Goal: Task Accomplishment & Management: Use online tool/utility

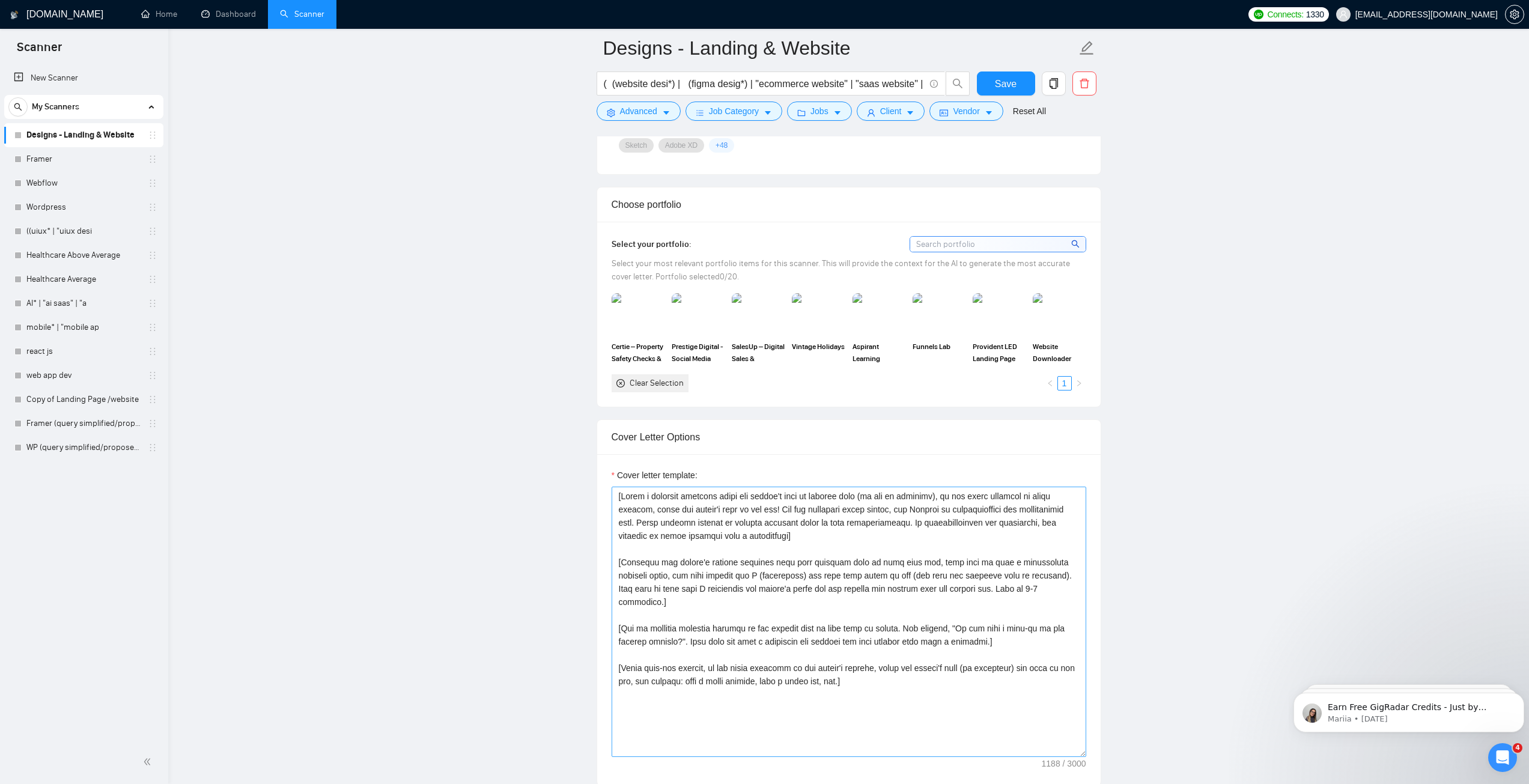
scroll to position [962, 0]
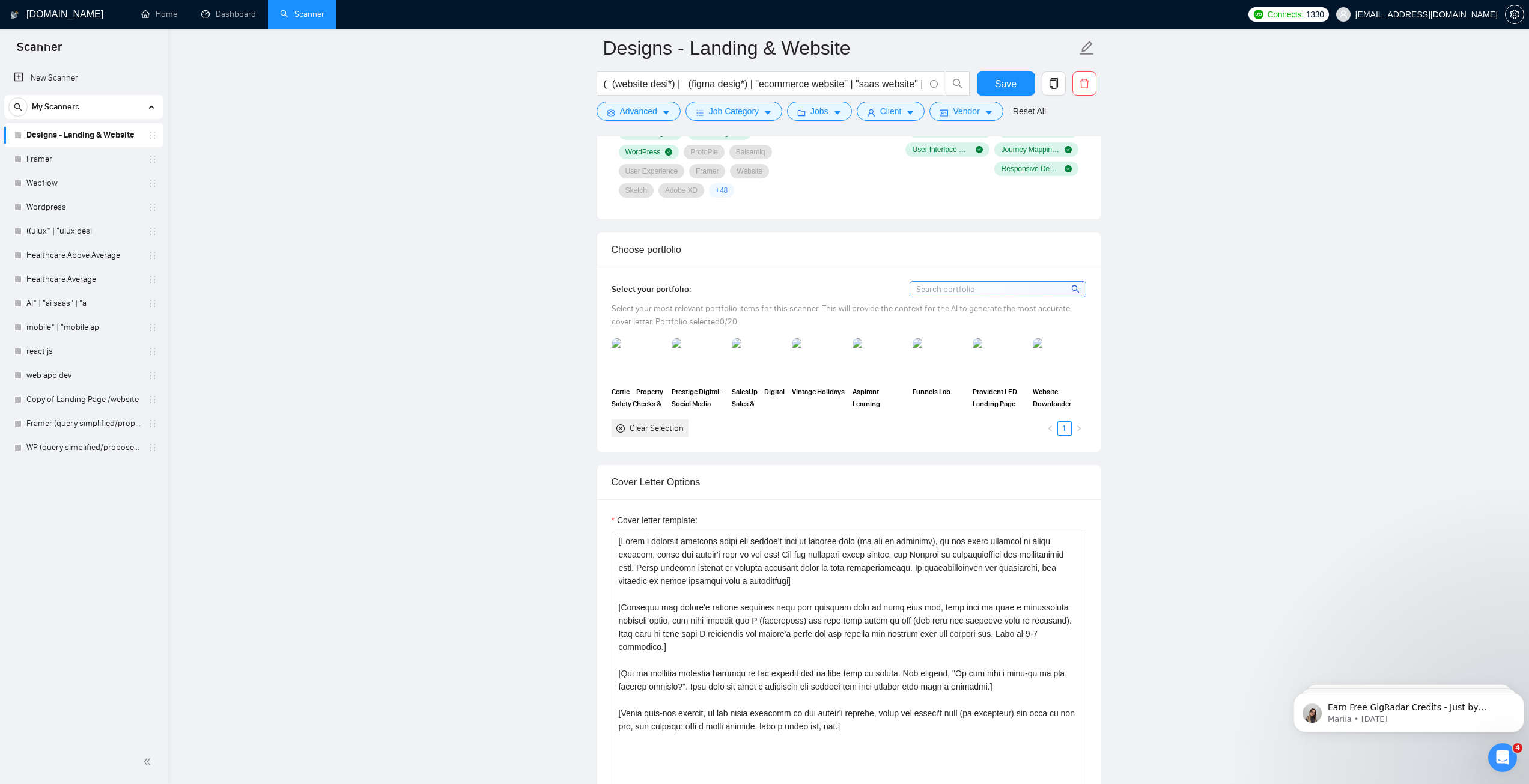
click at [1393, 187] on main "Designs - Landing & Website ( (website desi*) | (figma desig*) | "ecommerce web…" at bounding box center [849, 697] width 1322 height 3221
click at [619, 356] on img at bounding box center [638, 359] width 50 height 40
click at [690, 356] on img at bounding box center [698, 359] width 50 height 40
drag, startPoint x: 748, startPoint y: 358, endPoint x: 818, endPoint y: 369, distance: 70.9
click at [749, 358] on img at bounding box center [758, 359] width 50 height 40
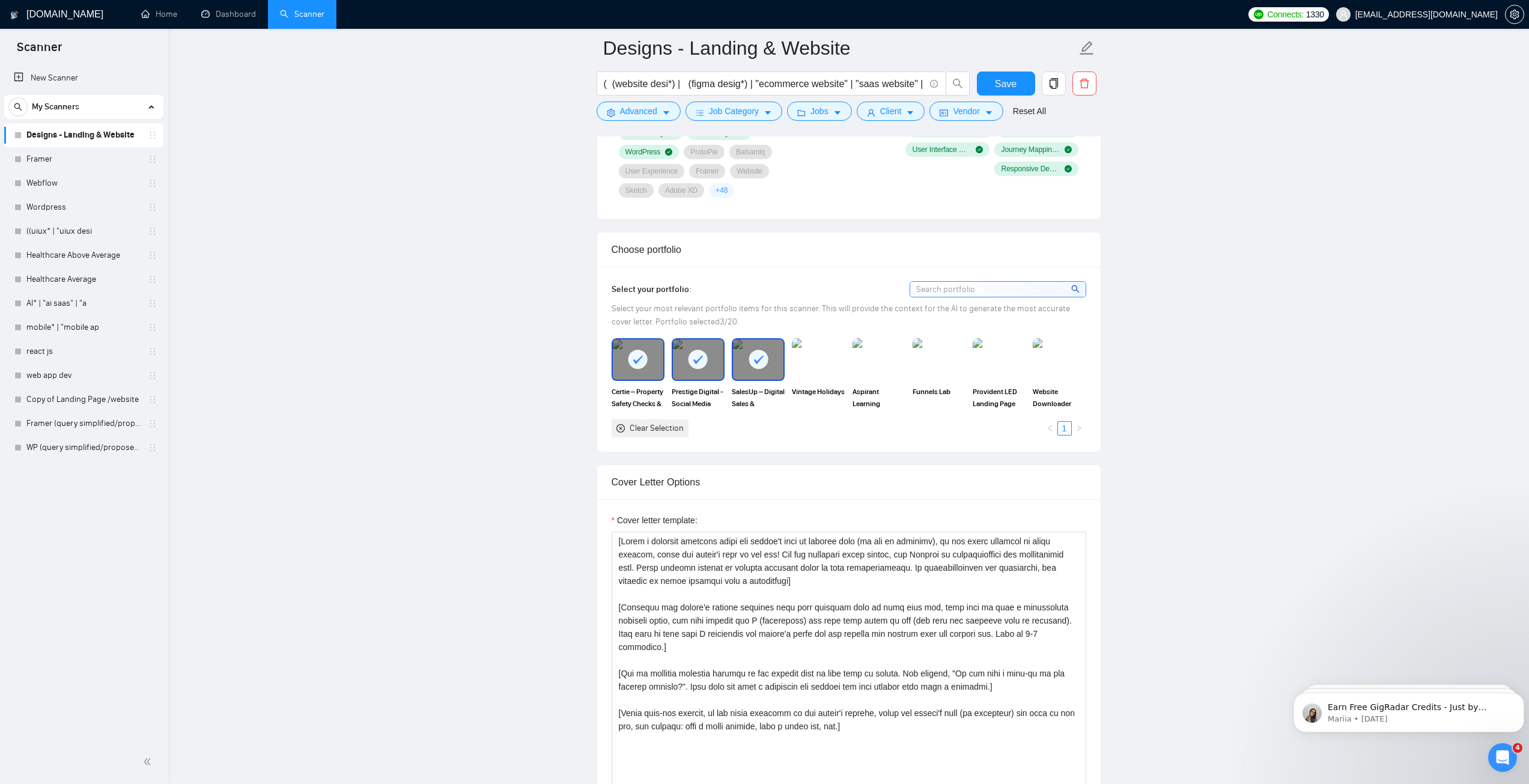
click at [680, 423] on div "Clear Selection" at bounding box center [657, 428] width 54 height 13
click at [641, 361] on img at bounding box center [638, 359] width 50 height 40
click at [705, 361] on img at bounding box center [698, 359] width 50 height 40
click at [792, 366] on div at bounding box center [818, 359] width 53 height 42
click at [777, 366] on img at bounding box center [758, 359] width 53 height 42
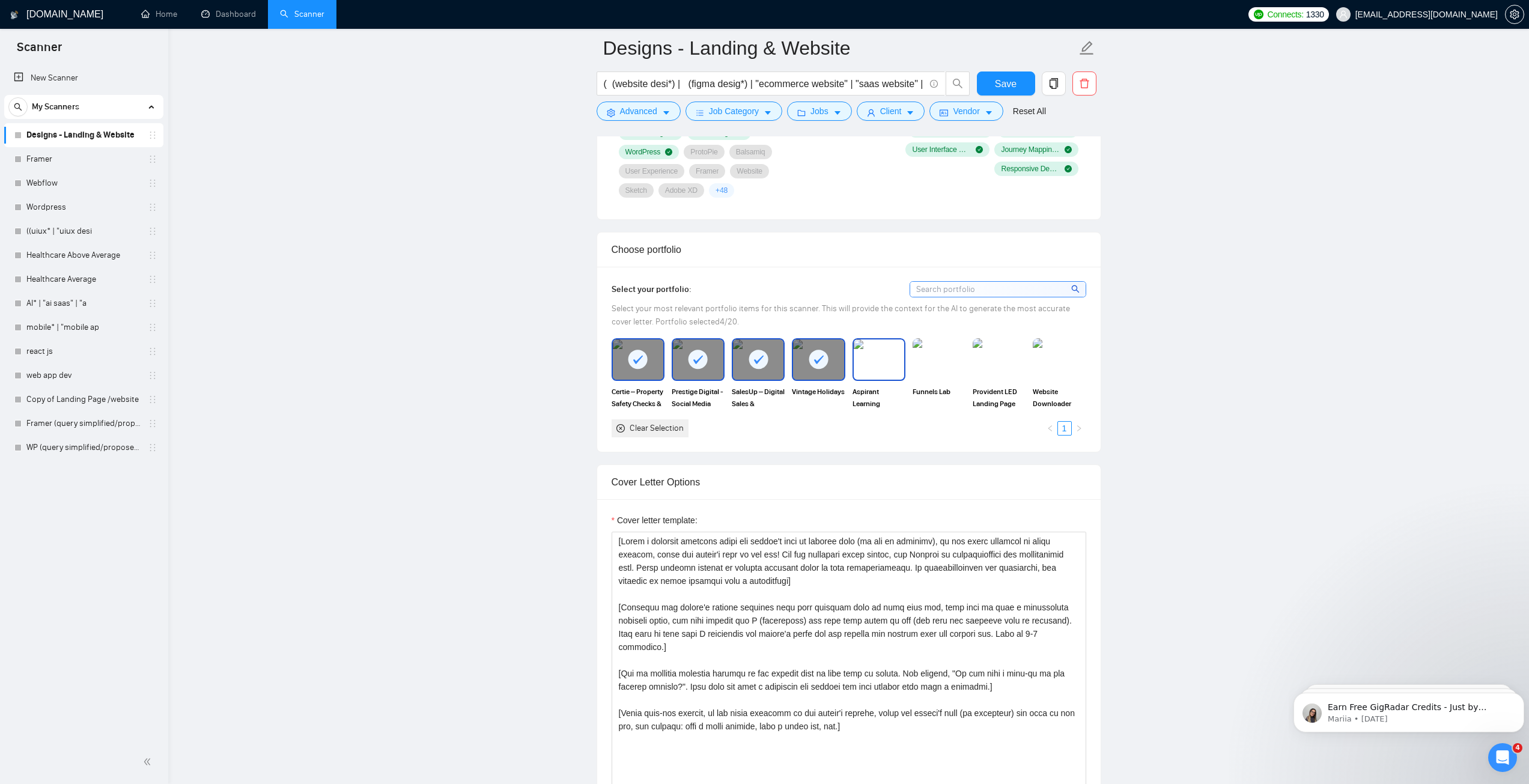
click at [904, 367] on img at bounding box center [878, 359] width 50 height 40
click at [955, 365] on img at bounding box center [939, 359] width 50 height 40
click at [986, 366] on img at bounding box center [999, 359] width 50 height 40
click at [1055, 365] on img at bounding box center [1059, 359] width 50 height 40
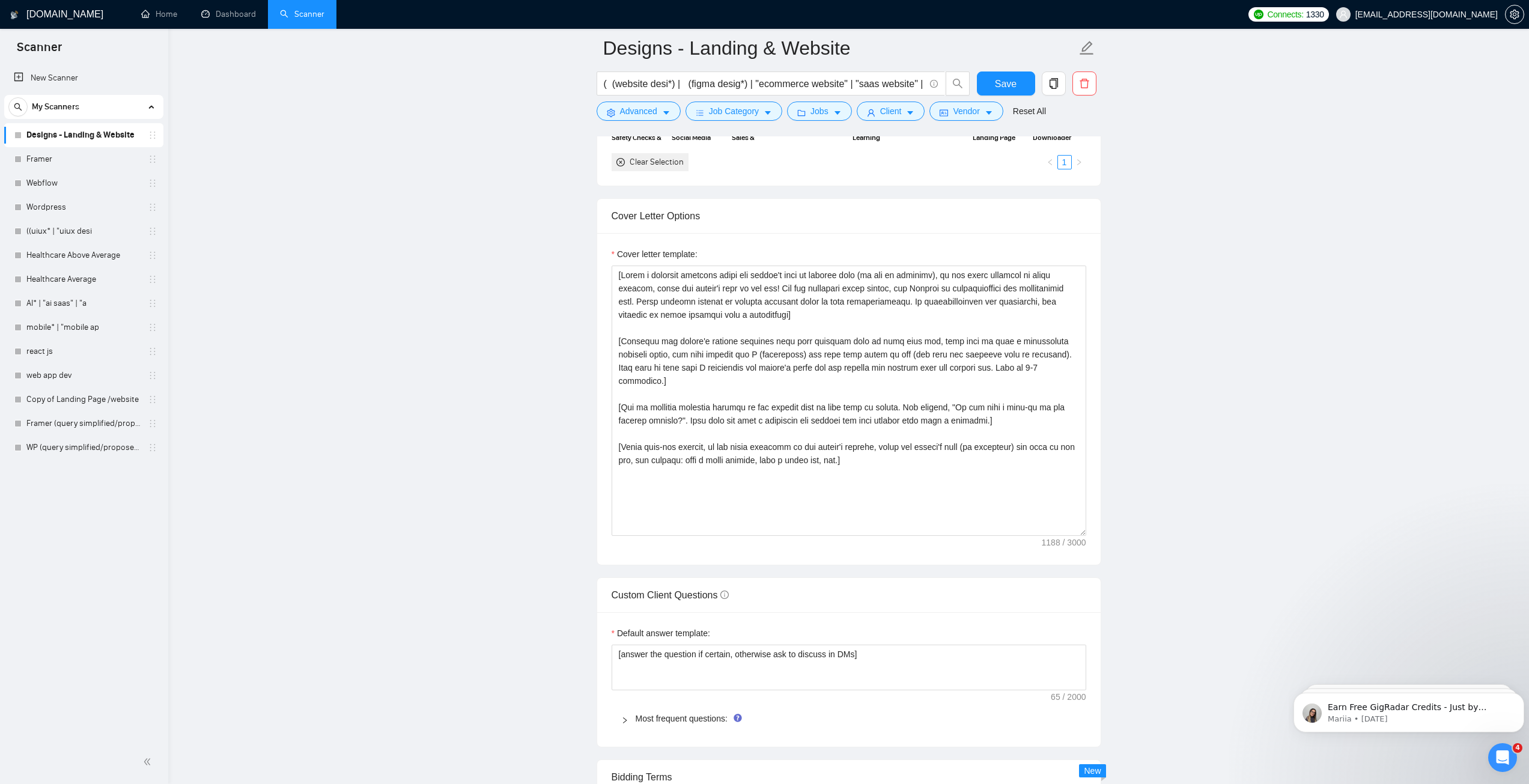
scroll to position [1021, 0]
